Goal: Task Accomplishment & Management: Complete application form

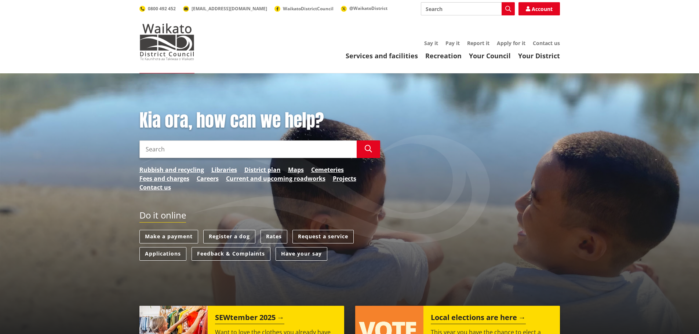
click at [454, 8] on input "Search" at bounding box center [468, 8] width 94 height 13
type input "lease"
click at [456, 41] on link "Pay it" at bounding box center [452, 43] width 14 height 7
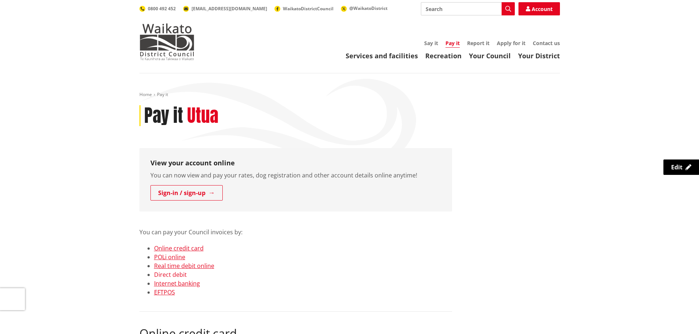
click at [181, 274] on link "Direct debit" at bounding box center [170, 275] width 33 height 8
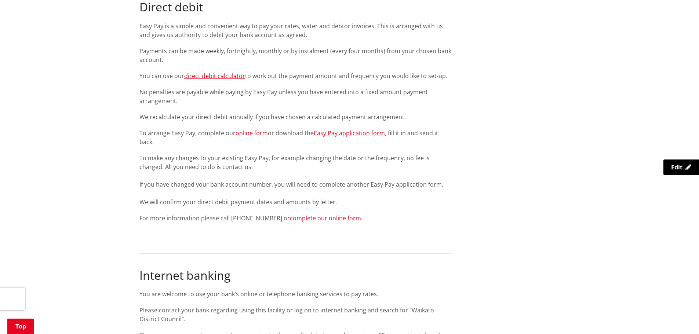
click at [247, 133] on link "online form" at bounding box center [252, 133] width 32 height 8
click at [252, 136] on link "online form" at bounding box center [252, 133] width 32 height 8
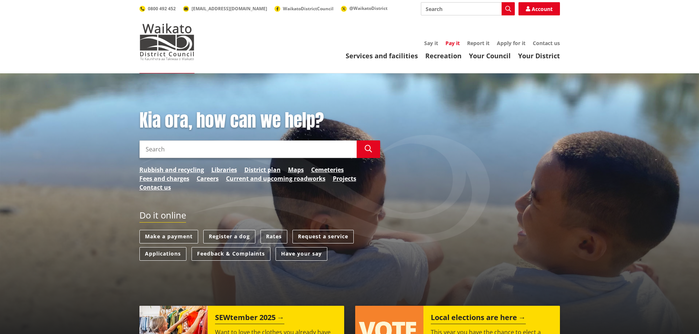
click at [453, 41] on link "Pay it" at bounding box center [452, 43] width 14 height 7
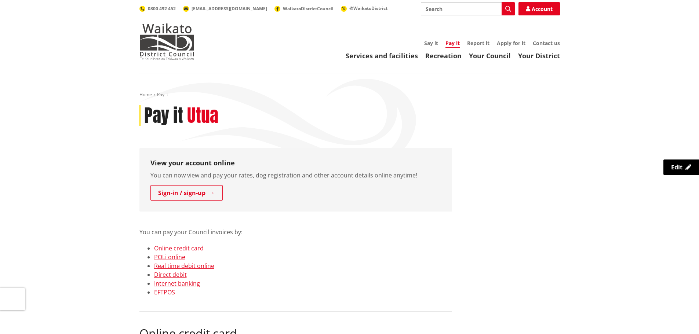
click at [364, 36] on div "Toggle search Toggle navigation Services and facilities Recreation Your Council…" at bounding box center [349, 31] width 431 height 58
click at [456, 41] on link "Pay it" at bounding box center [452, 44] width 14 height 8
click at [178, 274] on link "Direct debit" at bounding box center [170, 275] width 33 height 8
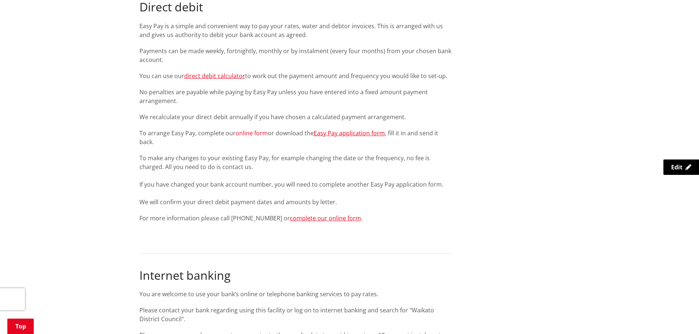
click at [250, 133] on link "online form" at bounding box center [252, 133] width 32 height 8
